Goal: Navigation & Orientation: Find specific page/section

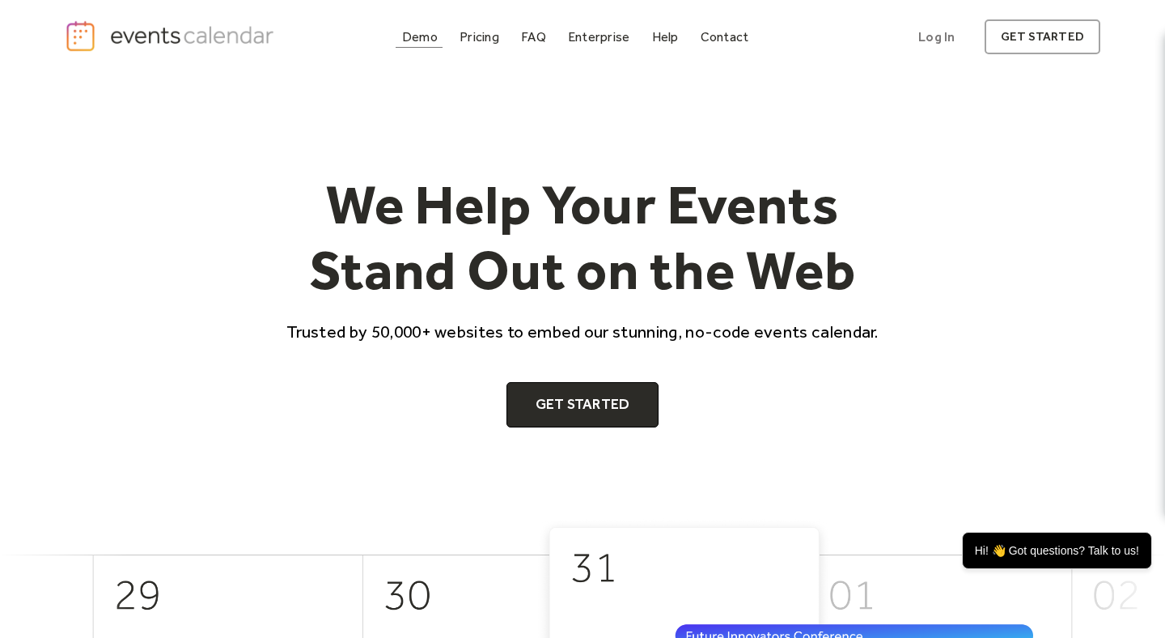
click at [429, 36] on div "Demo" at bounding box center [420, 36] width 36 height 9
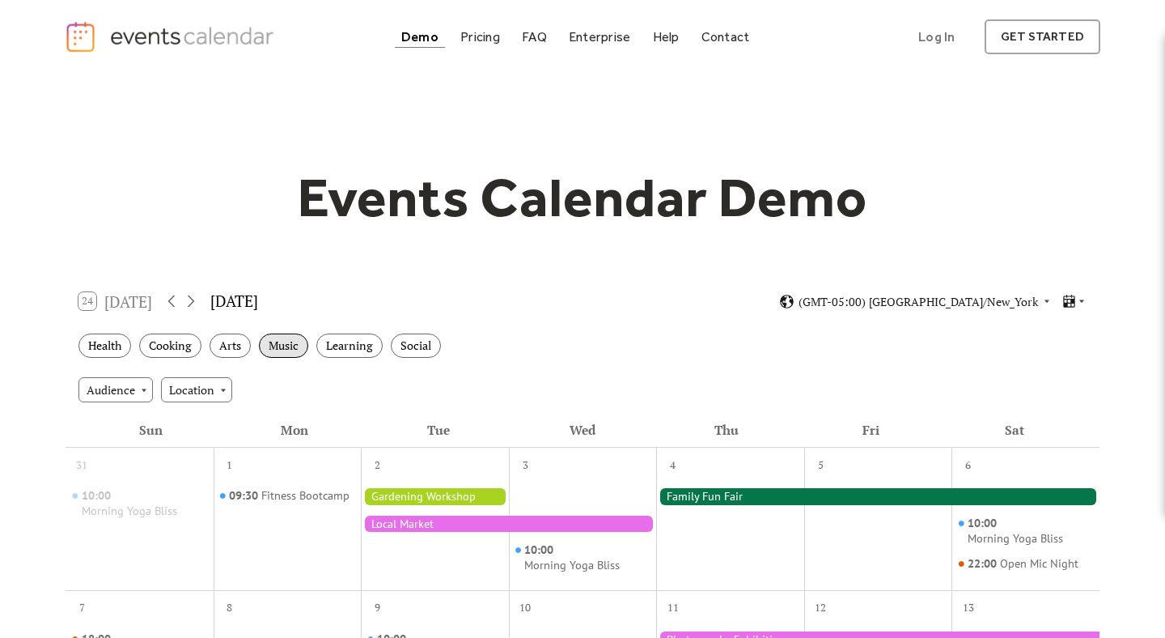
click at [283, 352] on div "Music" at bounding box center [283, 345] width 49 height 25
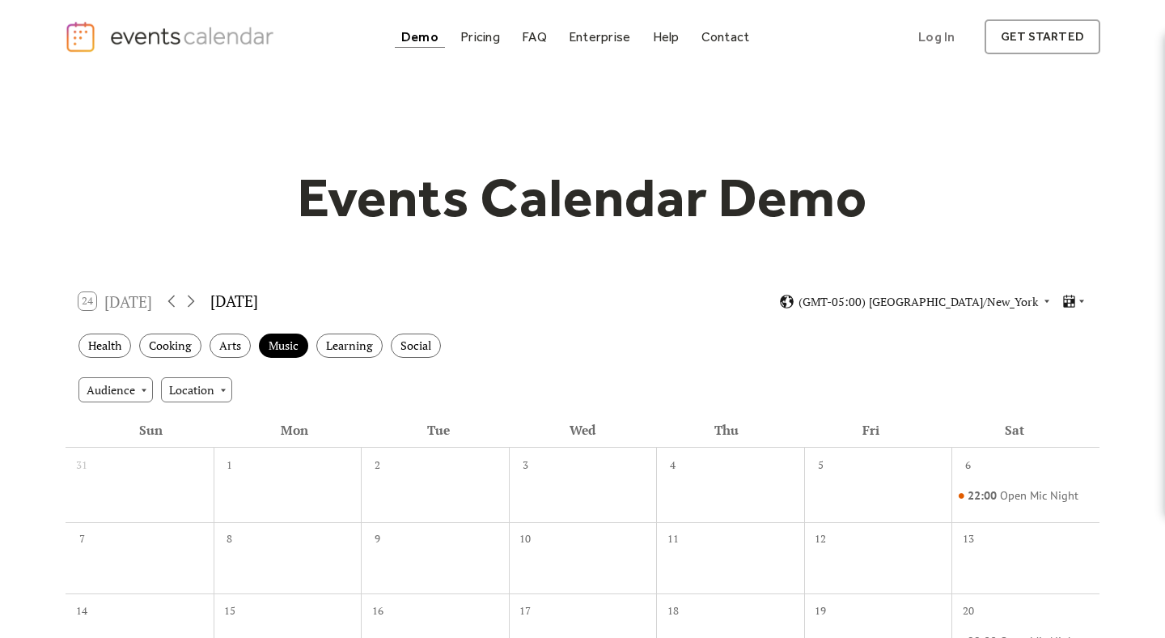
click at [426, 40] on div "Demo" at bounding box center [419, 36] width 37 height 9
